Goal: Find specific page/section: Find specific page/section

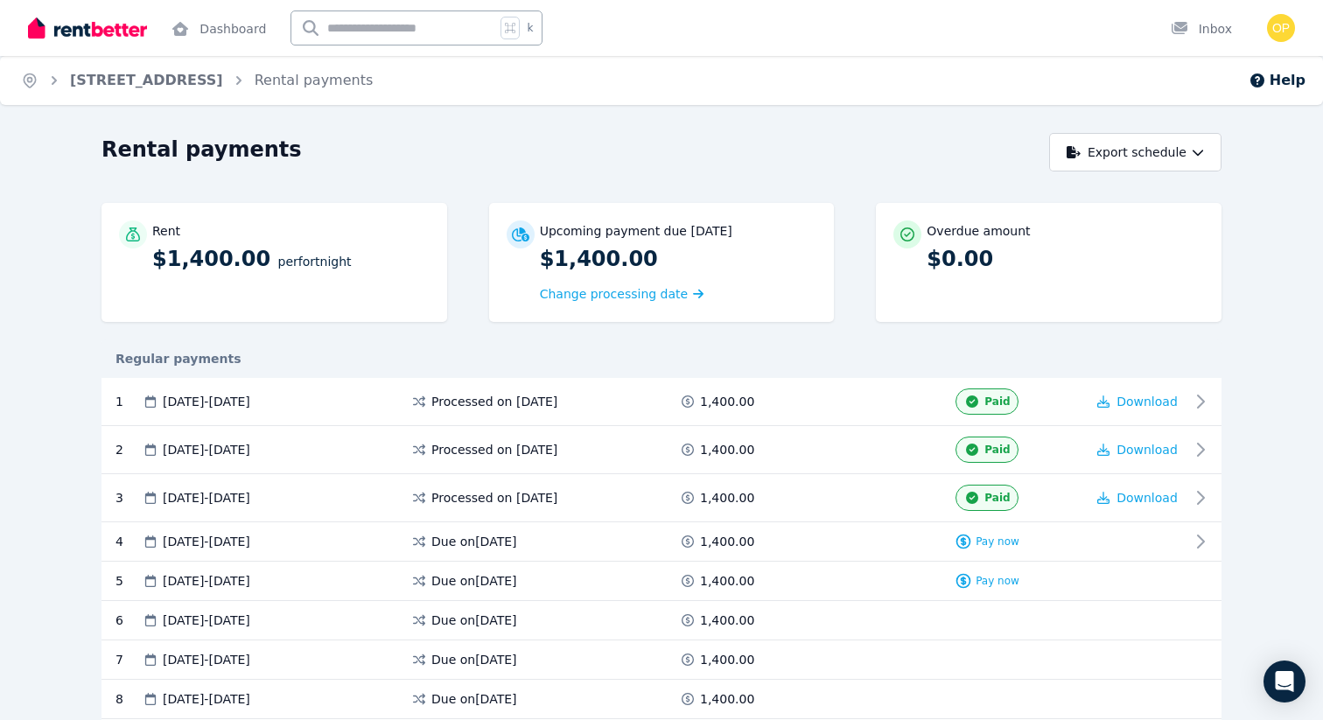
click at [92, 27] on img at bounding box center [87, 28] width 119 height 26
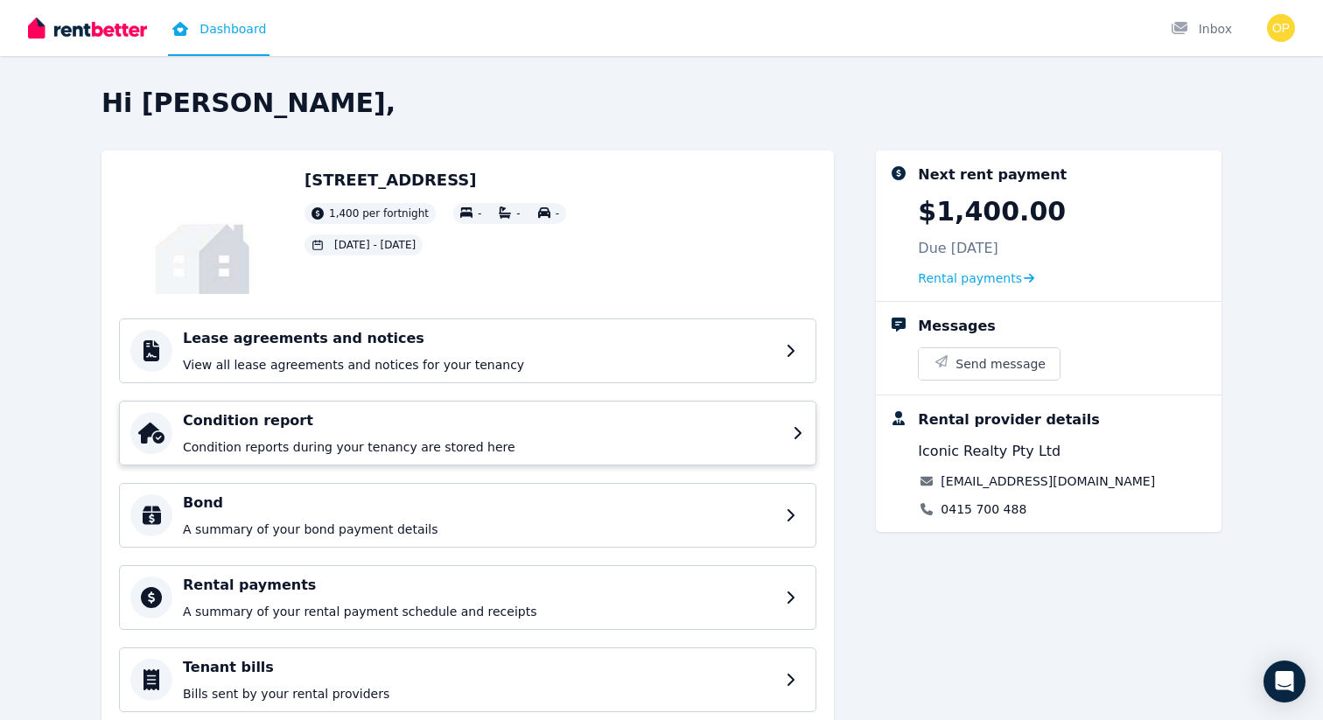
click at [648, 429] on h4 "Condition report" at bounding box center [482, 420] width 599 height 21
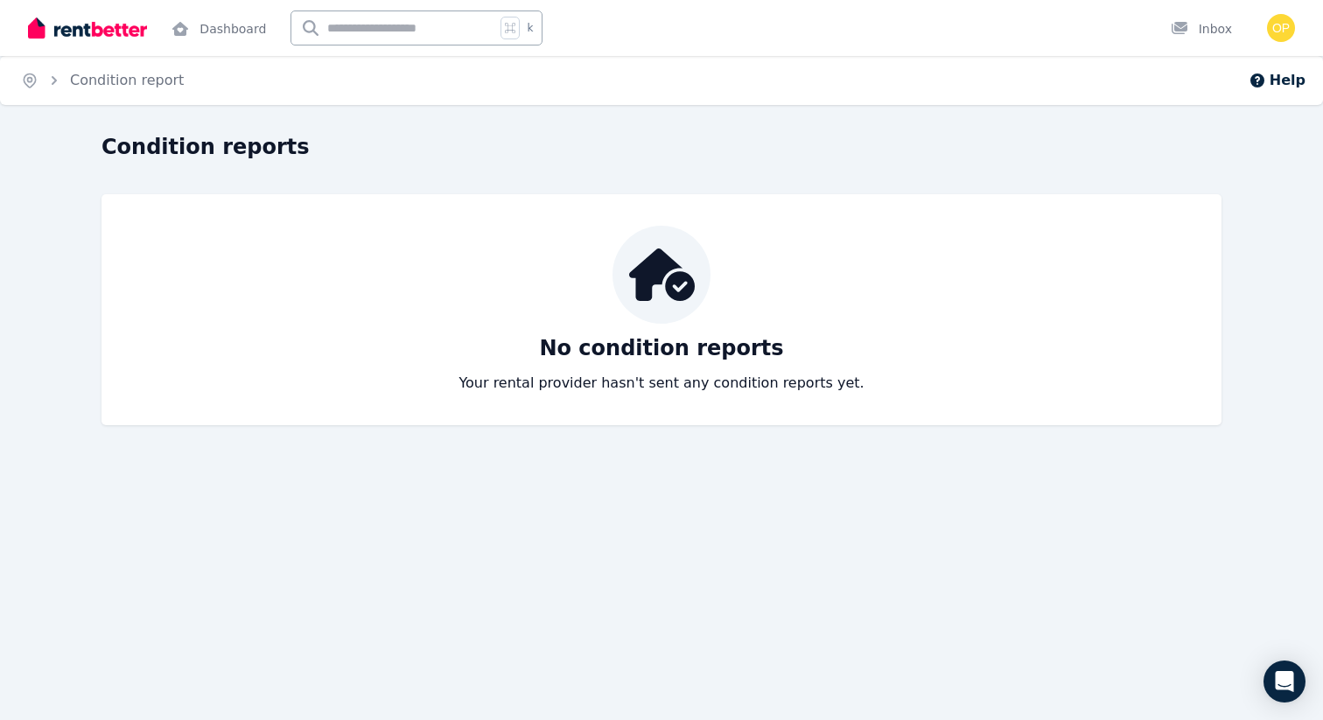
click at [106, 22] on img at bounding box center [87, 28] width 119 height 26
